Goal: Task Accomplishment & Management: Complete application form

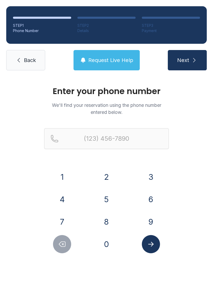
click at [33, 60] on span "Back" at bounding box center [30, 59] width 12 height 7
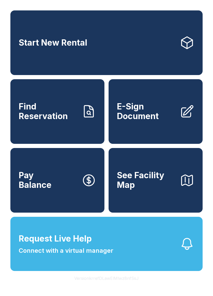
click at [152, 271] on button "Request Live Help Connect with a virtual manager" at bounding box center [106, 244] width 193 height 54
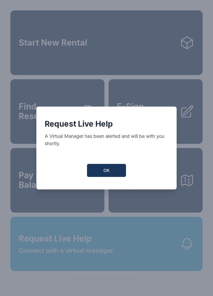
click at [124, 255] on div "Request Live Help A Virtual Manager has been alerted and will be with you short…" at bounding box center [106, 148] width 213 height 296
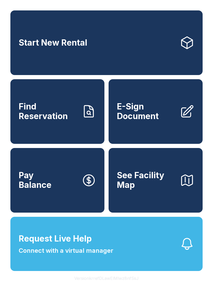
click at [130, 257] on button "Request Live Help Connect with a virtual manager" at bounding box center [106, 244] width 193 height 54
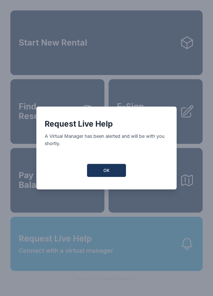
click at [108, 171] on span "OK" at bounding box center [107, 170] width 6 height 6
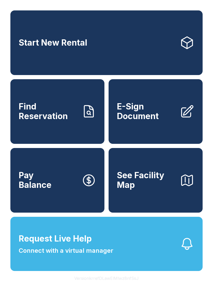
click at [100, 255] on span "Connect with a virtual manager" at bounding box center [66, 250] width 95 height 9
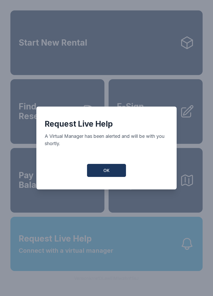
click at [110, 173] on span "OK" at bounding box center [107, 170] width 6 height 6
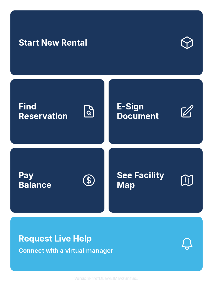
click at [150, 117] on span "E-Sign Document" at bounding box center [146, 111] width 59 height 19
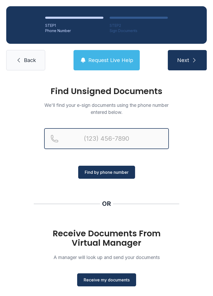
click at [108, 142] on input "Reservation phone number" at bounding box center [106, 138] width 125 height 21
type input "("
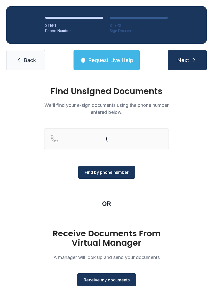
click at [26, 66] on link "Back" at bounding box center [25, 60] width 39 height 20
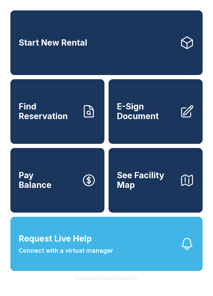
click at [144, 121] on span "E-Sign Document" at bounding box center [146, 111] width 59 height 19
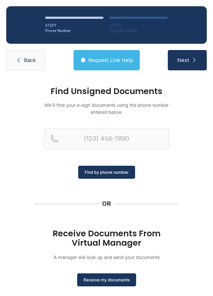
click at [116, 280] on span "Receive my documents" at bounding box center [107, 279] width 46 height 6
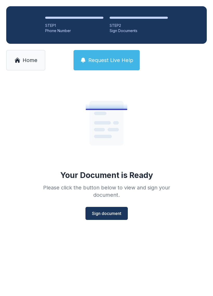
click at [116, 222] on div "Your Document is Ready Please click the button below to view and sign your docu…" at bounding box center [106, 159] width 213 height 164
click at [111, 216] on span "Sign document" at bounding box center [106, 213] width 29 height 6
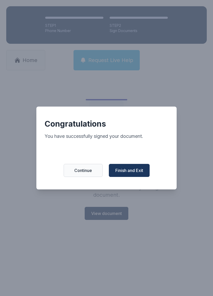
click at [140, 171] on span "Finish and Exit" at bounding box center [130, 170] width 28 height 6
